Goal: Transaction & Acquisition: Purchase product/service

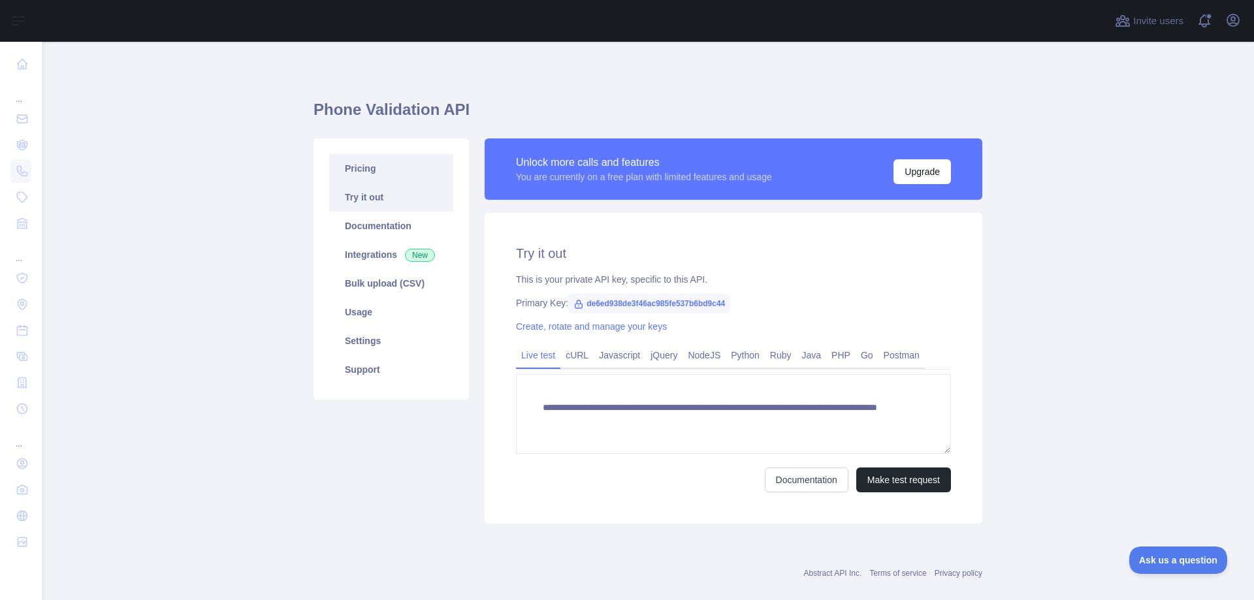
click at [368, 172] on link "Pricing" at bounding box center [391, 168] width 124 height 29
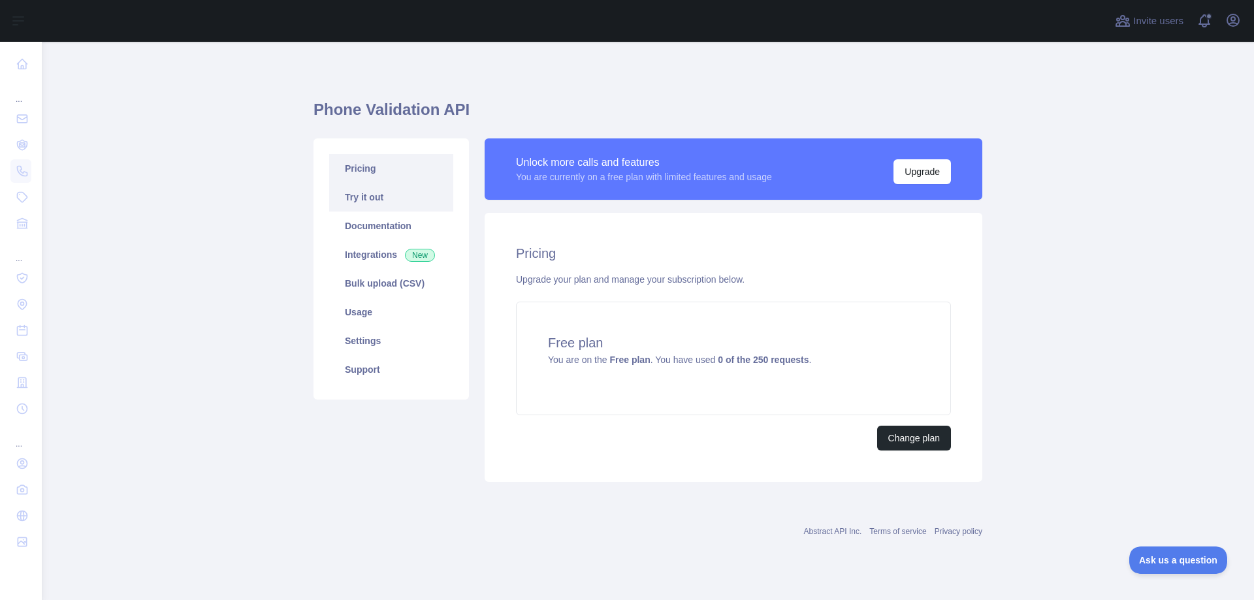
click at [360, 190] on link "Try it out" at bounding box center [391, 197] width 124 height 29
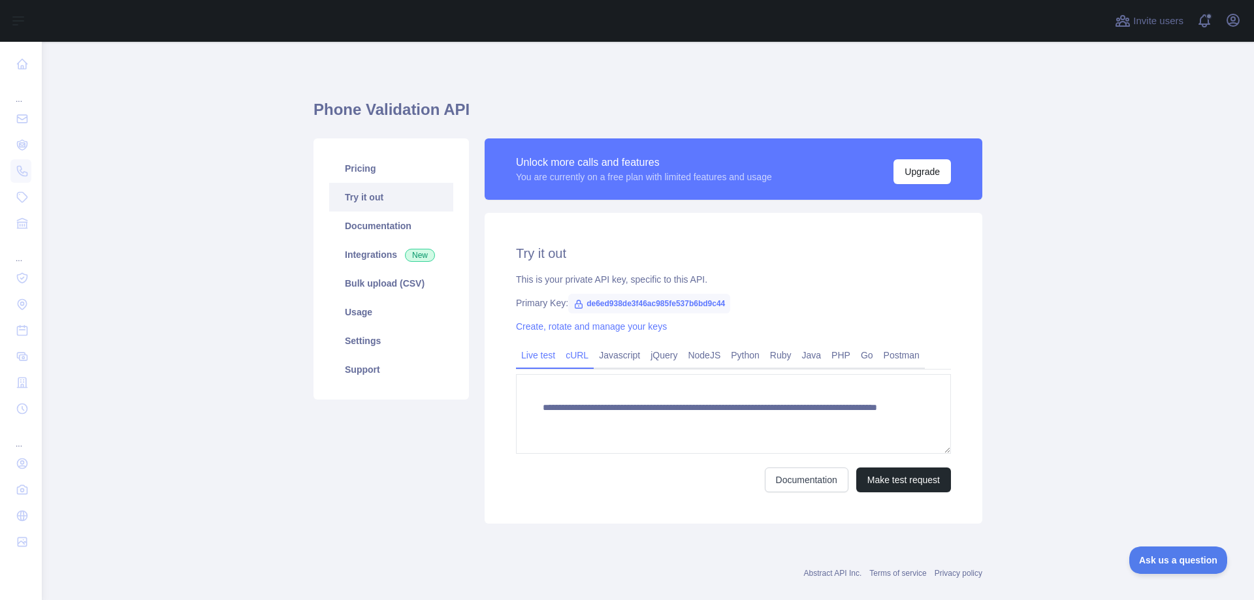
click at [575, 350] on link "cURL" at bounding box center [576, 355] width 33 height 21
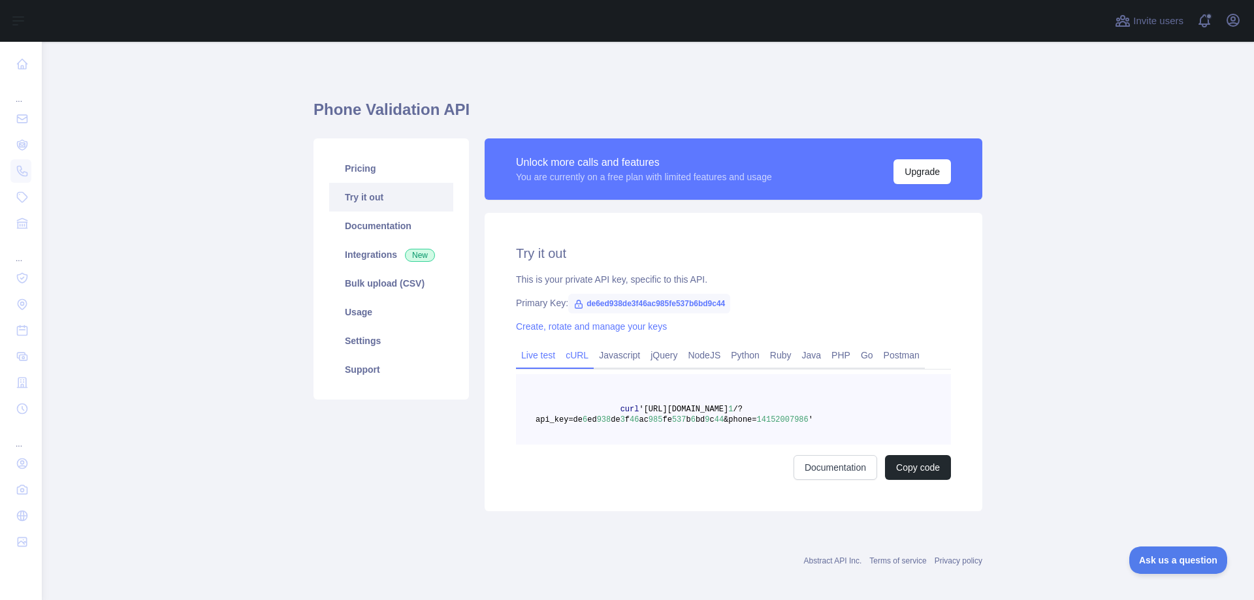
click at [528, 348] on link "Live test" at bounding box center [538, 355] width 44 height 21
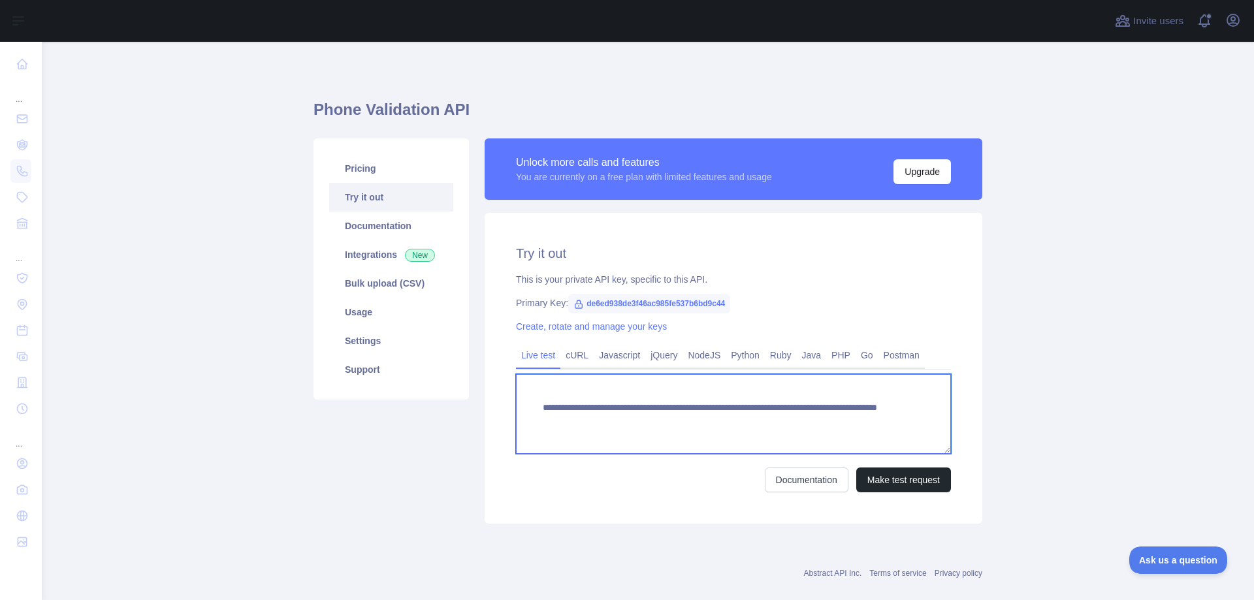
click at [818, 425] on textarea "**********" at bounding box center [733, 414] width 435 height 80
click at [805, 421] on textarea "**********" at bounding box center [733, 414] width 435 height 80
type textarea "**********"
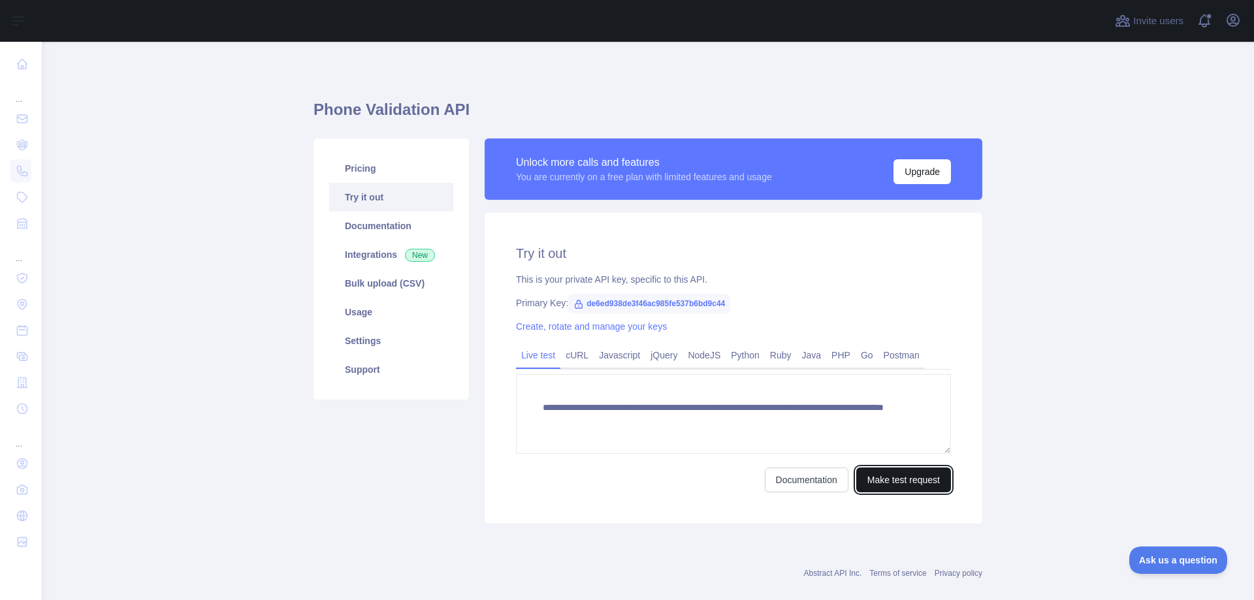
click at [887, 485] on button "Make test request" at bounding box center [903, 480] width 95 height 25
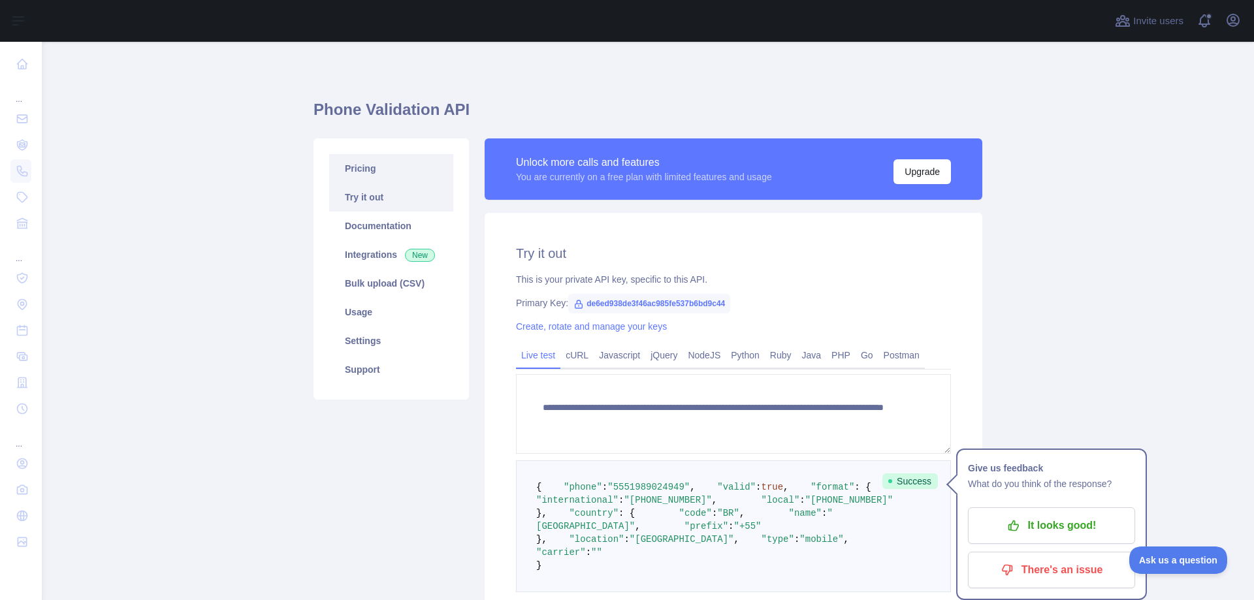
click at [357, 172] on link "Pricing" at bounding box center [391, 168] width 124 height 29
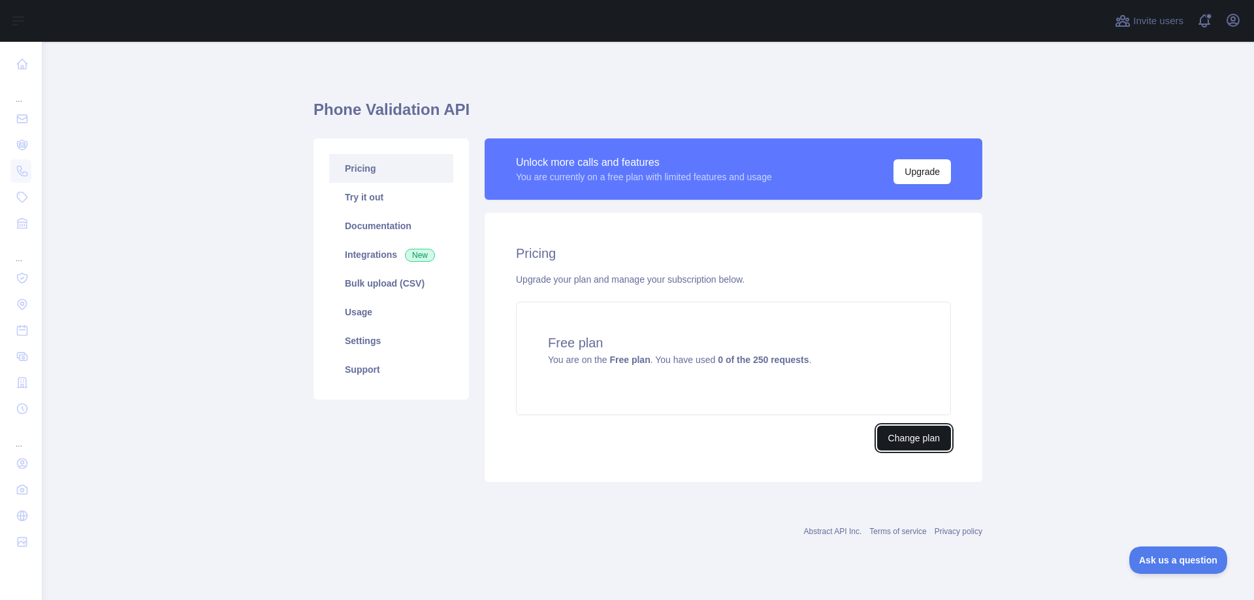
click at [904, 436] on button "Change plan" at bounding box center [914, 438] width 74 height 25
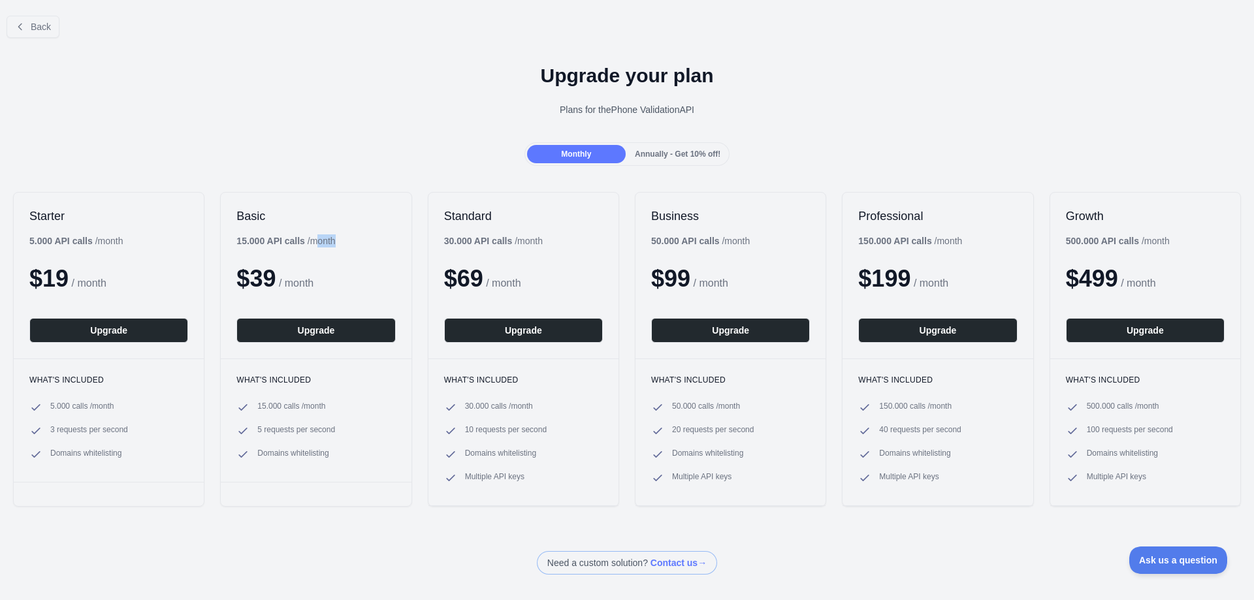
drag, startPoint x: 232, startPoint y: 245, endPoint x: 321, endPoint y: 246, distance: 88.8
click at [321, 246] on div "Basic 15.000 API calls / month $ 39 / month Upgrade" at bounding box center [316, 276] width 190 height 166
click at [328, 246] on div "15.000 API calls / month" at bounding box center [285, 240] width 99 height 13
click at [442, 242] on div "Standard 30.000 API calls / month $ 69 / month Upgrade" at bounding box center [523, 276] width 190 height 166
click at [456, 245] on b "30.000 API calls" at bounding box center [478, 241] width 69 height 10
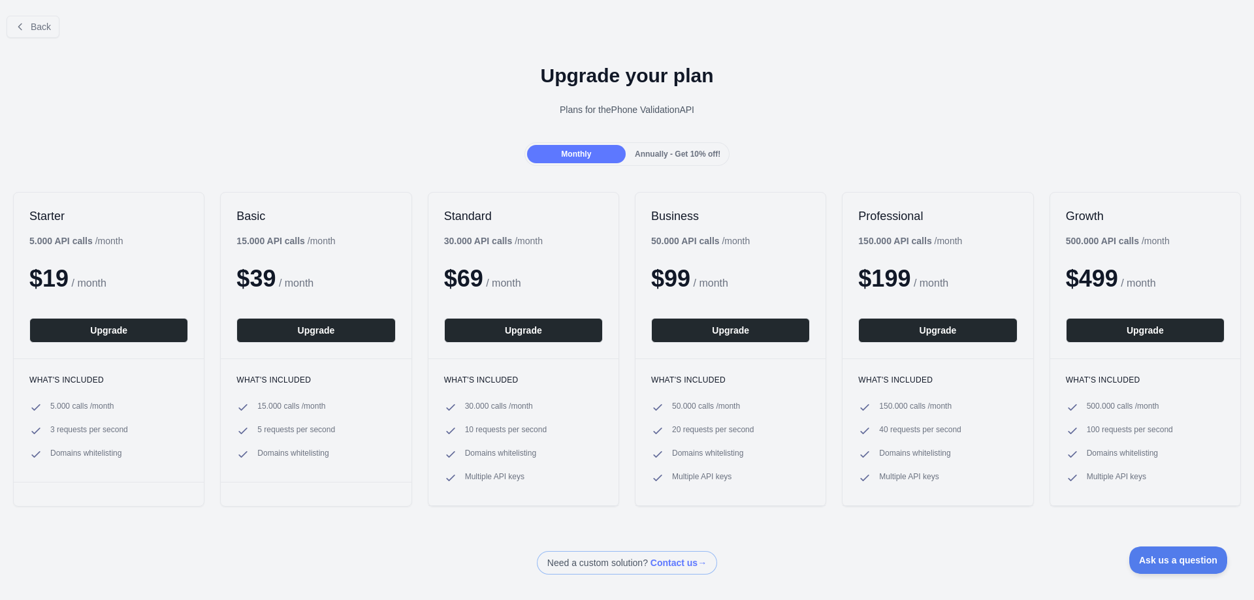
click at [489, 431] on span "10 requests per second" at bounding box center [506, 430] width 82 height 13
drag, startPoint x: 489, startPoint y: 431, endPoint x: 498, endPoint y: 453, distance: 23.2
click at [521, 431] on span "10 requests per second" at bounding box center [506, 430] width 82 height 13
drag, startPoint x: 649, startPoint y: 281, endPoint x: 701, endPoint y: 279, distance: 51.6
click at [701, 279] on div "$ 99 / month" at bounding box center [730, 279] width 159 height 26
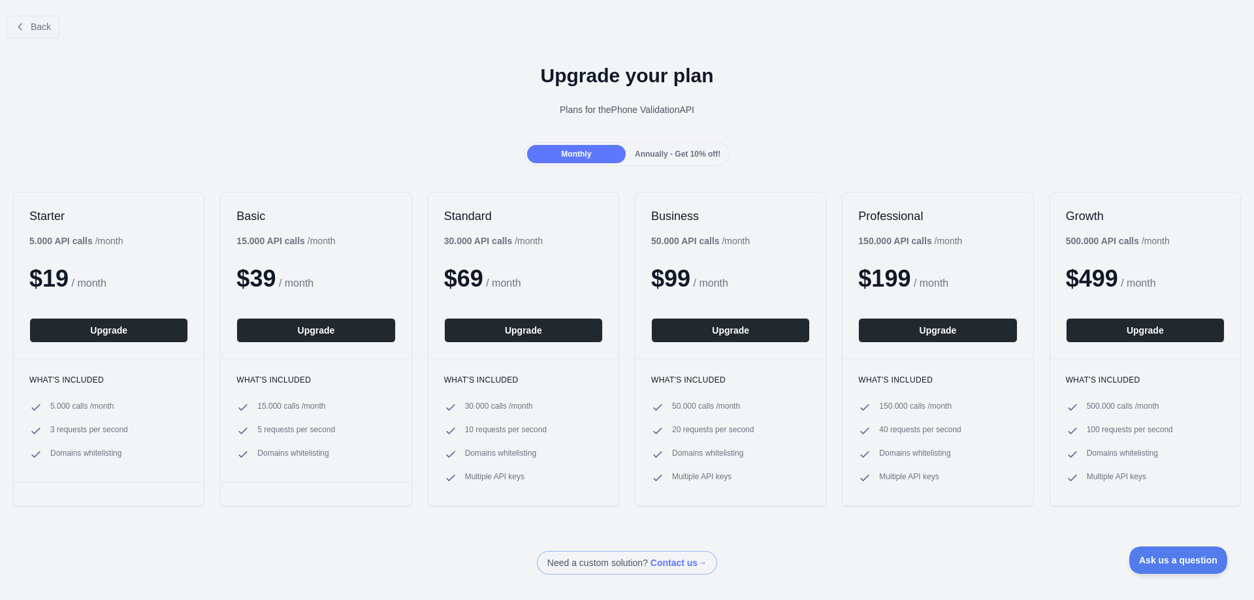
click at [754, 286] on div "$ 99 / month" at bounding box center [730, 279] width 159 height 26
drag, startPoint x: 650, startPoint y: 221, endPoint x: 750, endPoint y: 270, distance: 111.0
click at [750, 270] on div "Business 50.000 API calls / month $ 99 / month Upgrade" at bounding box center [730, 276] width 190 height 166
click at [750, 270] on div "$ 99 / month" at bounding box center [730, 279] width 159 height 26
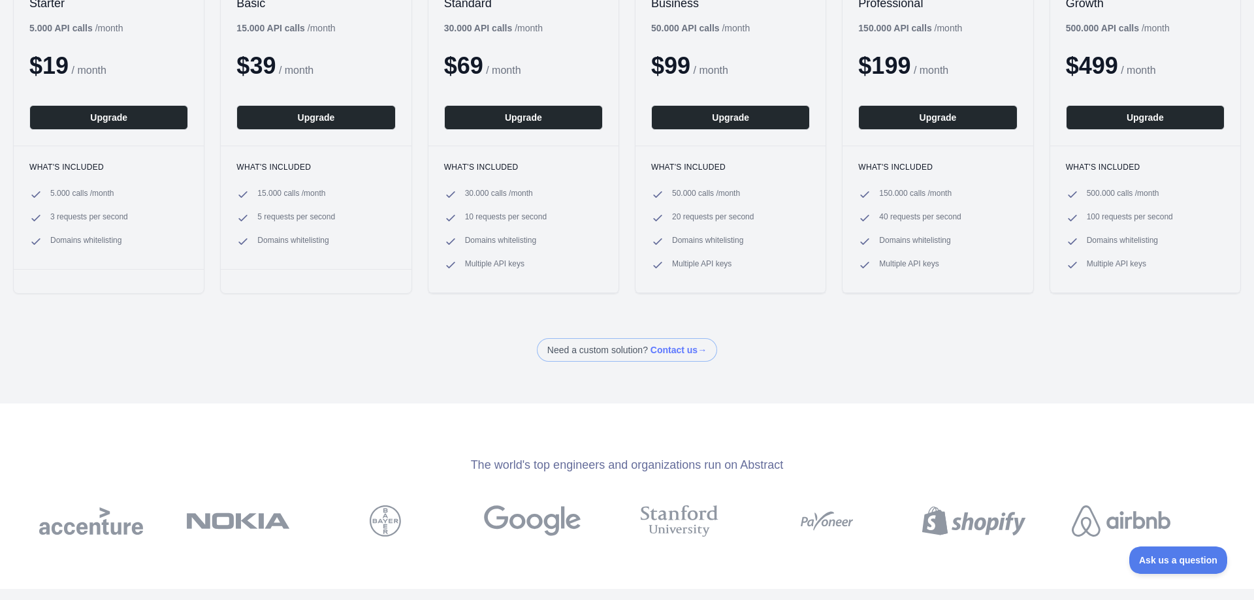
scroll to position [261, 0]
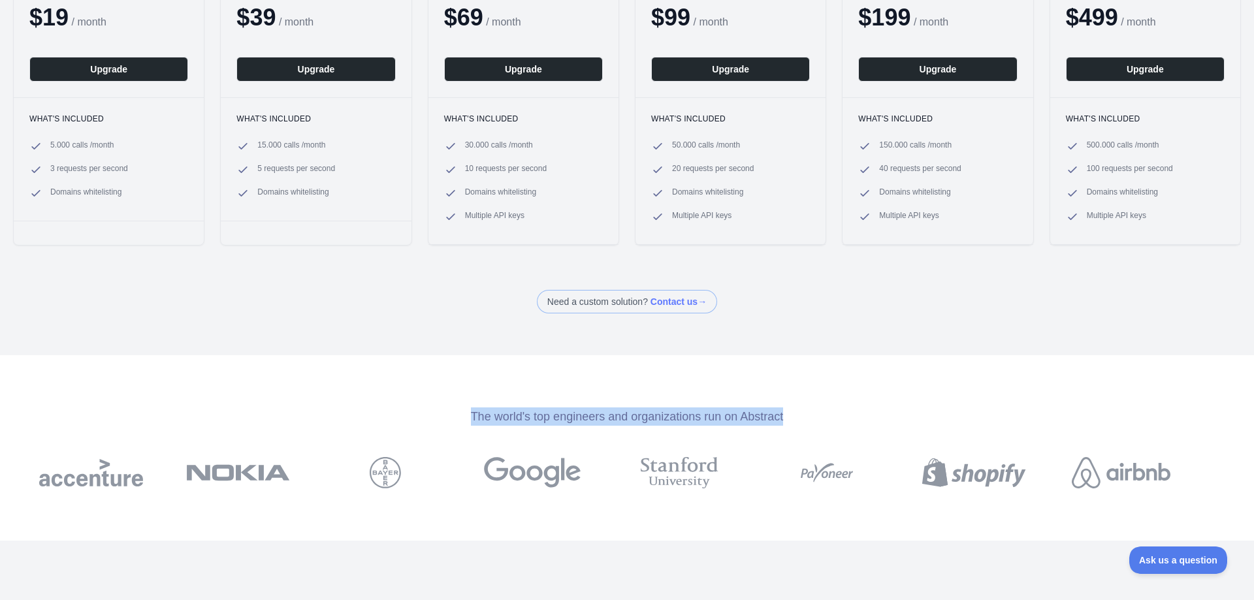
drag, startPoint x: 401, startPoint y: 415, endPoint x: 810, endPoint y: 413, distance: 408.8
click at [810, 413] on div "The world's top engineers and organizations run on Abstract" at bounding box center [627, 416] width 1254 height 18
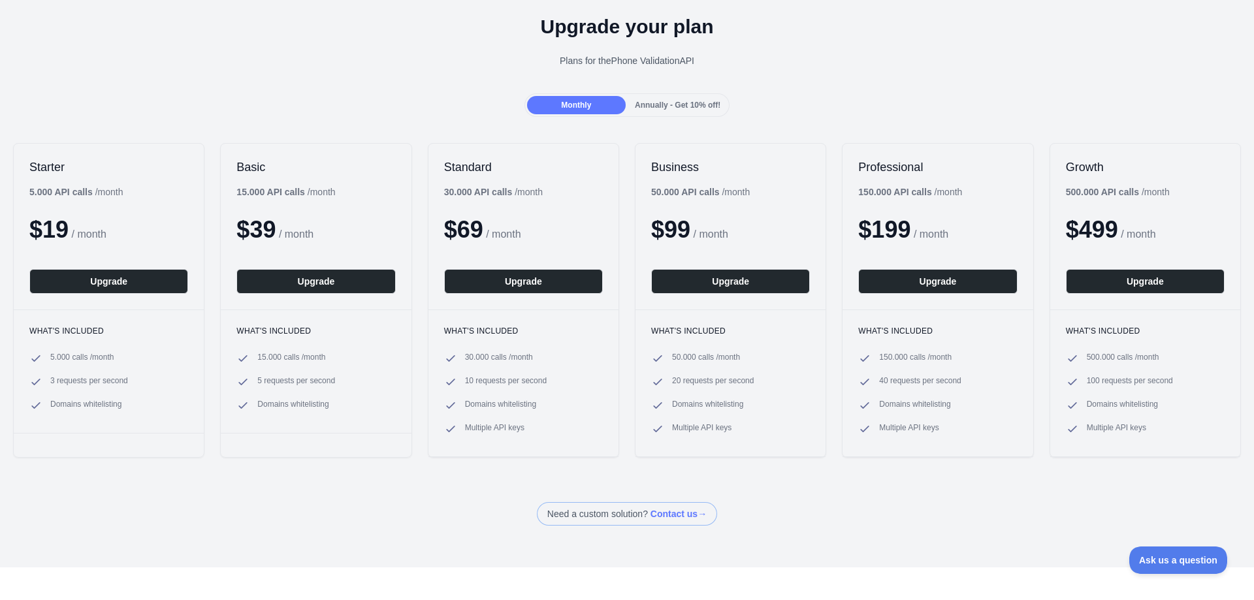
scroll to position [0, 0]
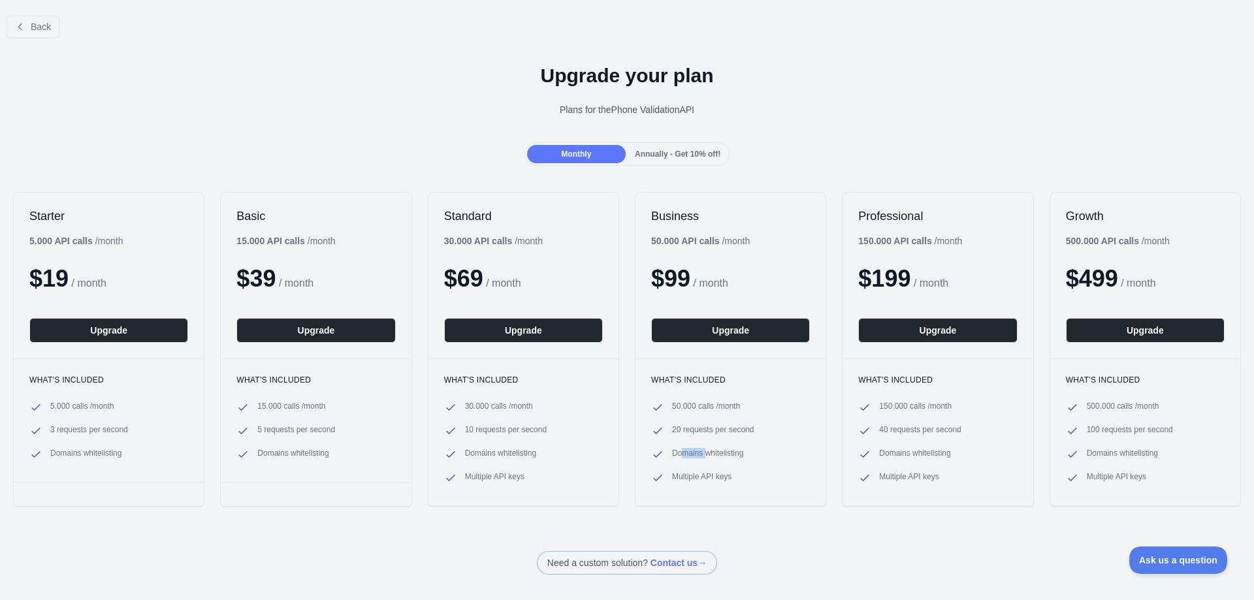
drag, startPoint x: 705, startPoint y: 452, endPoint x: 716, endPoint y: 451, distance: 11.8
click at [716, 450] on span "Domains whitelisting" at bounding box center [707, 454] width 71 height 13
drag, startPoint x: 678, startPoint y: 475, endPoint x: 735, endPoint y: 479, distance: 57.6
click at [735, 479] on li "Multiple API keys" at bounding box center [730, 477] width 159 height 13
click at [736, 479] on li "Multiple API keys" at bounding box center [730, 477] width 159 height 13
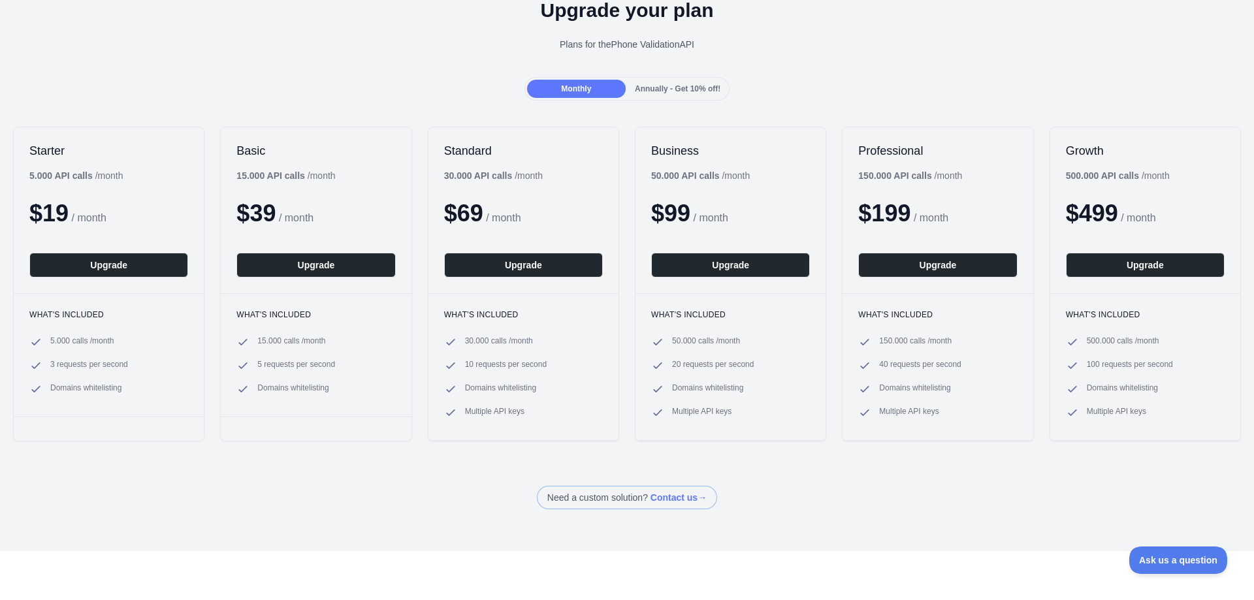
scroll to position [43, 0]
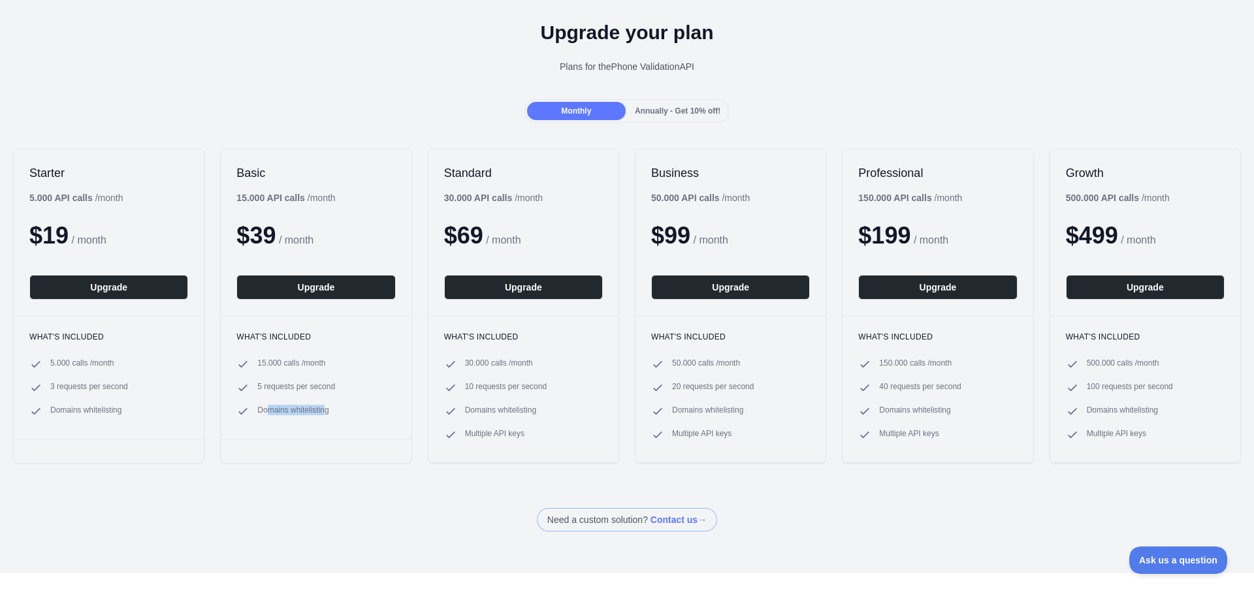
drag, startPoint x: 264, startPoint y: 413, endPoint x: 323, endPoint y: 422, distance: 58.7
click at [322, 422] on div "What's included 15.000 calls / month 5 requests per second Domains whitelisting" at bounding box center [316, 376] width 190 height 123
drag, startPoint x: 58, startPoint y: 406, endPoint x: 512, endPoint y: 497, distance: 462.8
click at [112, 406] on span "Domains whitelisting" at bounding box center [85, 411] width 71 height 13
drag, startPoint x: 527, startPoint y: 35, endPoint x: 749, endPoint y: 82, distance: 227.1
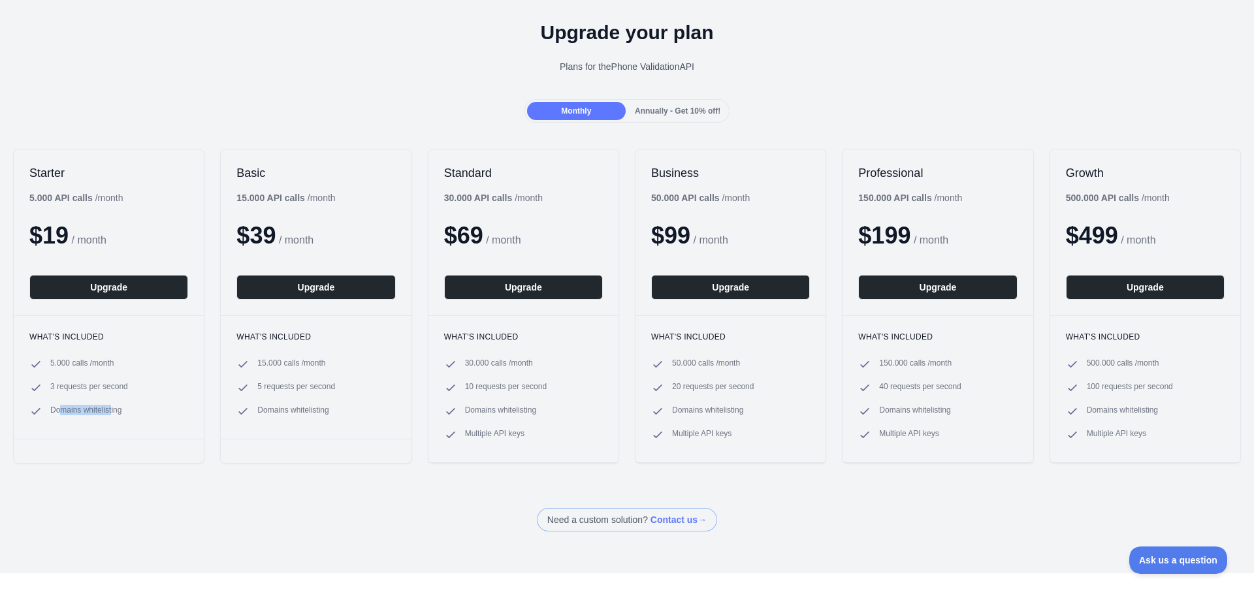
click at [749, 82] on div "Upgrade your plan Plans for the Phone Validation API" at bounding box center [627, 52] width 1254 height 94
click at [751, 85] on div "Upgrade your plan Plans for the Phone Validation API" at bounding box center [627, 52] width 1254 height 94
